Goal: Information Seeking & Learning: Learn about a topic

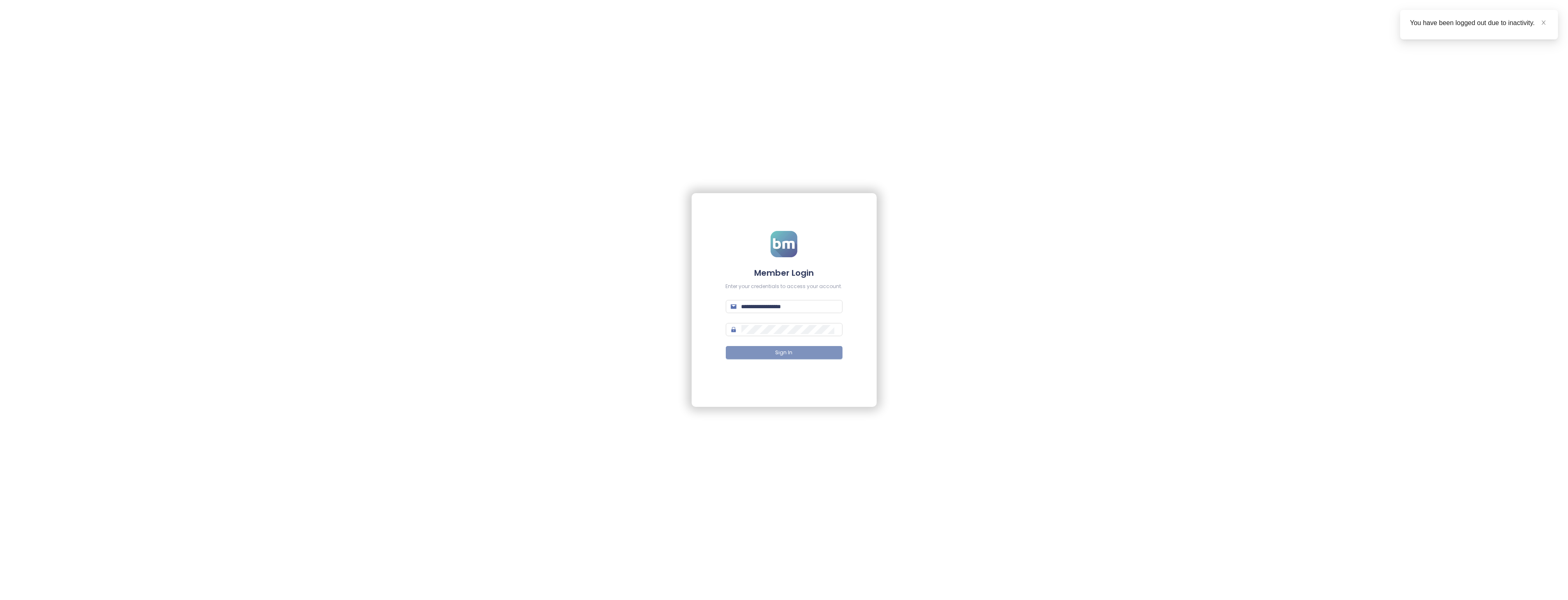
click at [763, 350] on button "Sign In" at bounding box center [784, 353] width 117 height 13
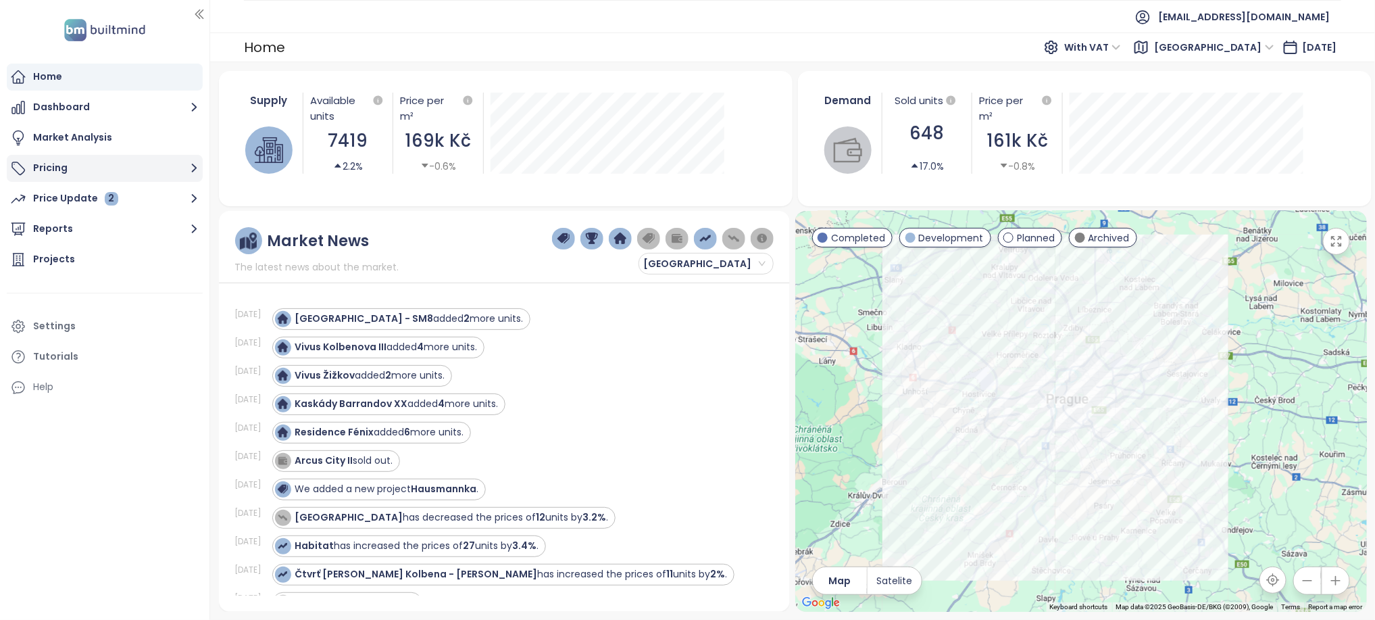
click at [151, 169] on button "Pricing" at bounding box center [105, 168] width 196 height 27
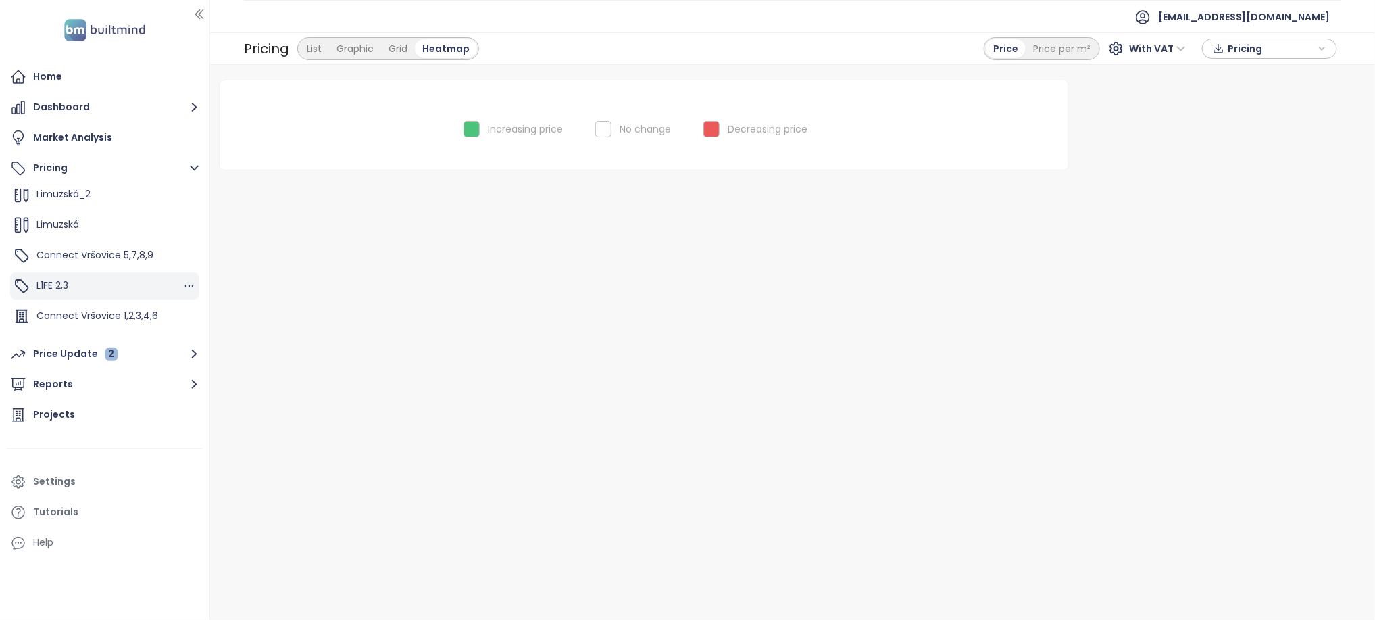
scroll to position [75, 0]
click at [122, 306] on span "Connect Vršovice 1,2,3,4,6" at bounding box center [97, 309] width 122 height 14
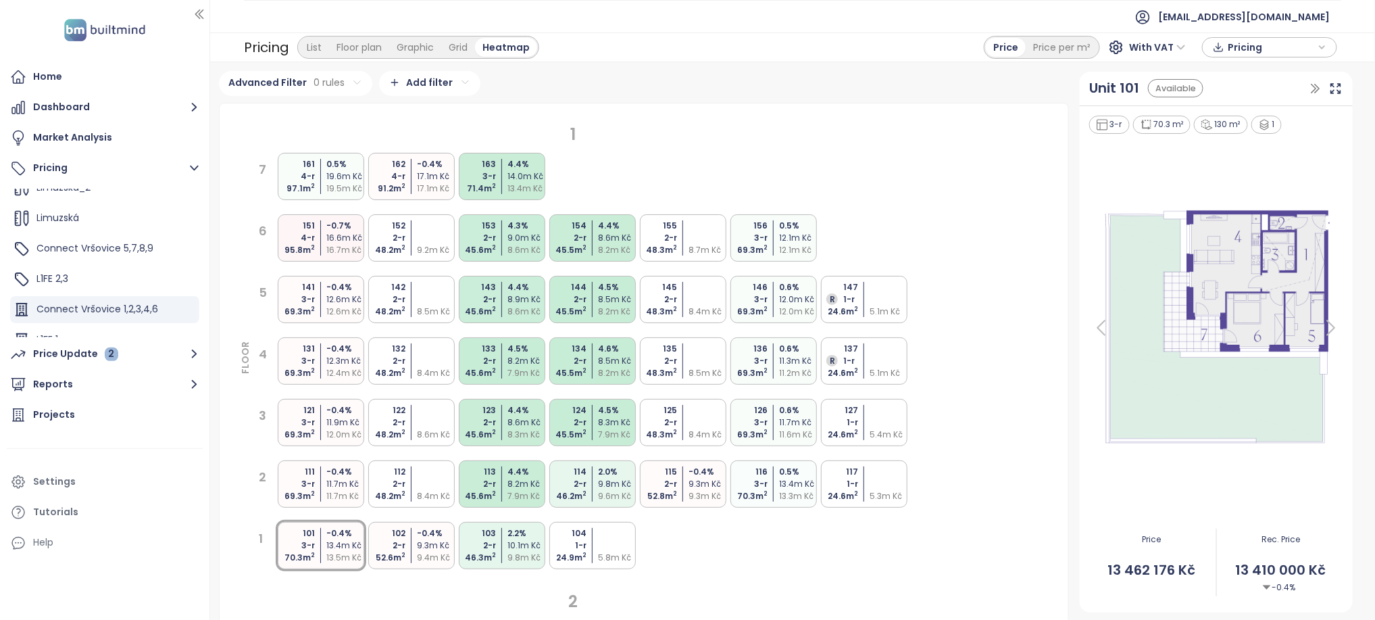
click at [520, 193] on div "13.4m Kč" at bounding box center [527, 188] width 40 height 12
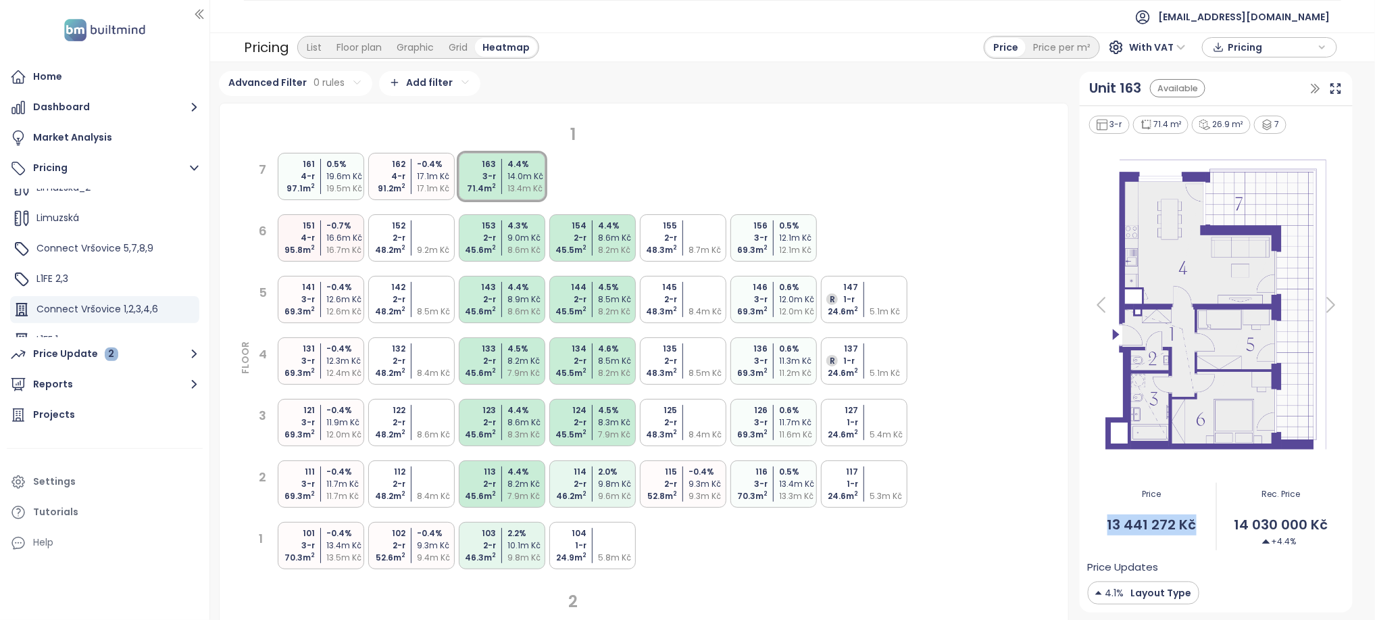
drag, startPoint x: 1100, startPoint y: 523, endPoint x: 1185, endPoint y: 525, distance: 85.1
click at [1185, 525] on span "13 441 272 Kč" at bounding box center [1152, 524] width 128 height 21
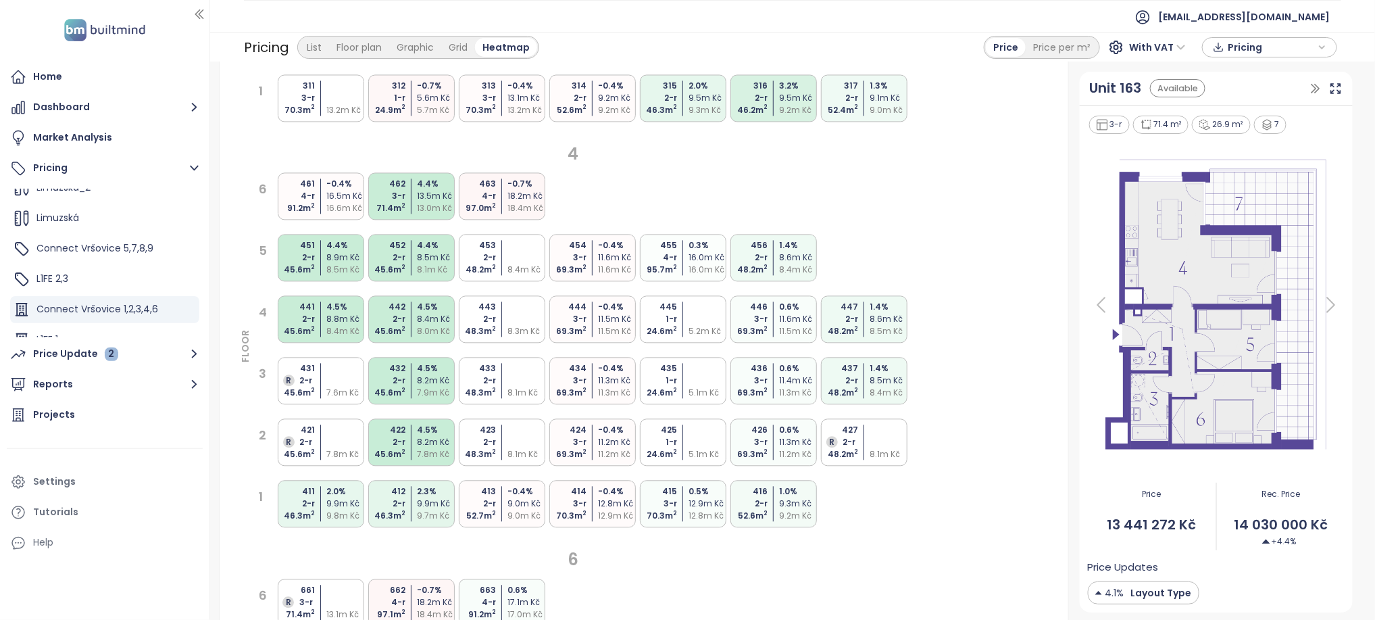
scroll to position [1351, 0]
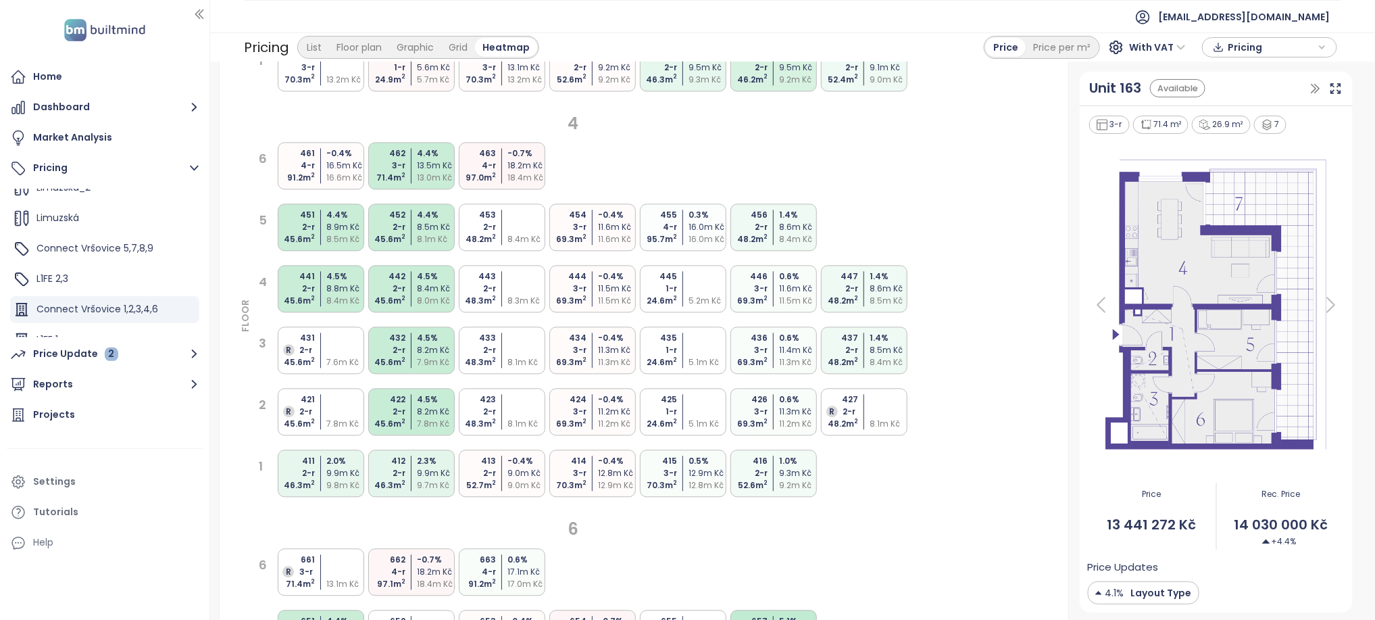
click at [429, 172] on div "13.0m Kč" at bounding box center [437, 178] width 40 height 12
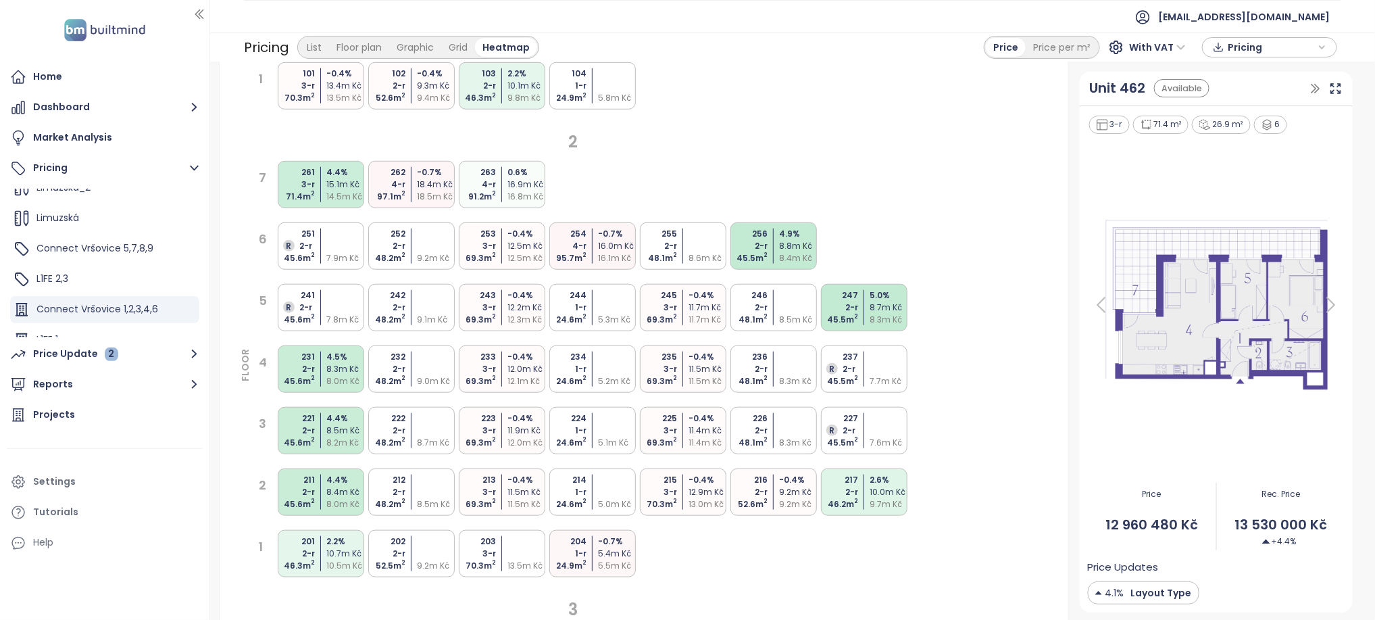
scroll to position [450, 0]
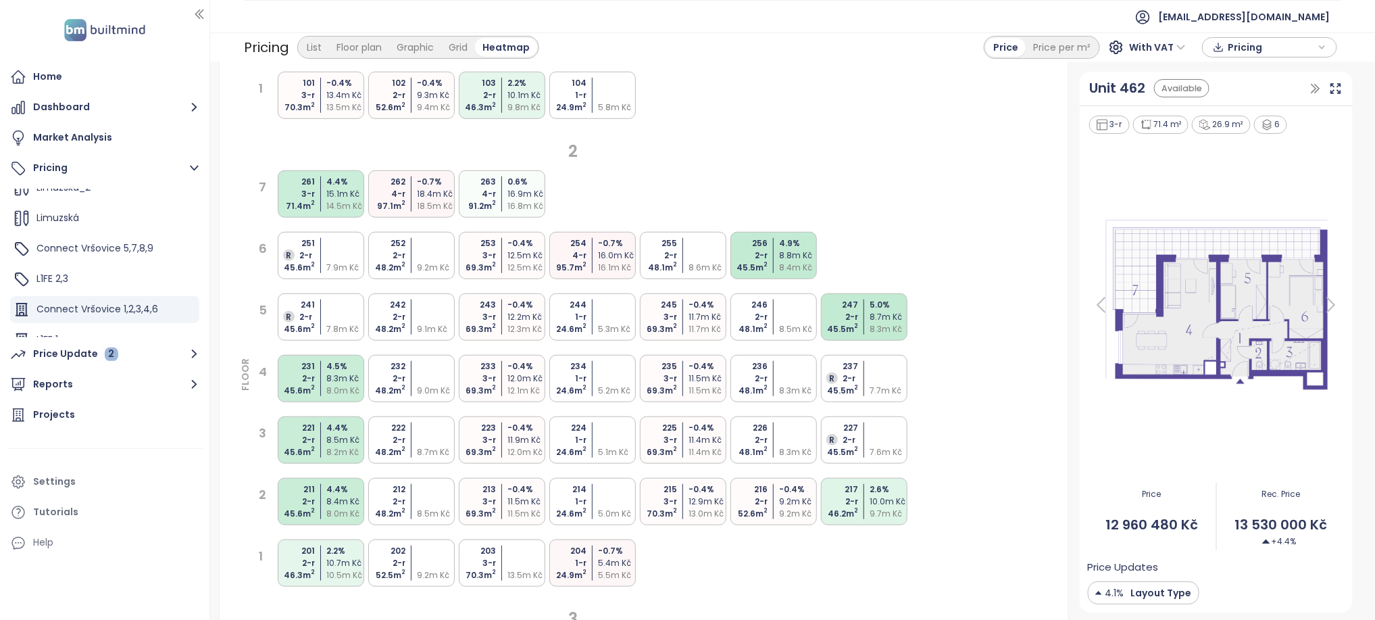
click at [531, 205] on div "16.8m Kč" at bounding box center [527, 206] width 40 height 12
